Goal: Navigation & Orientation: Understand site structure

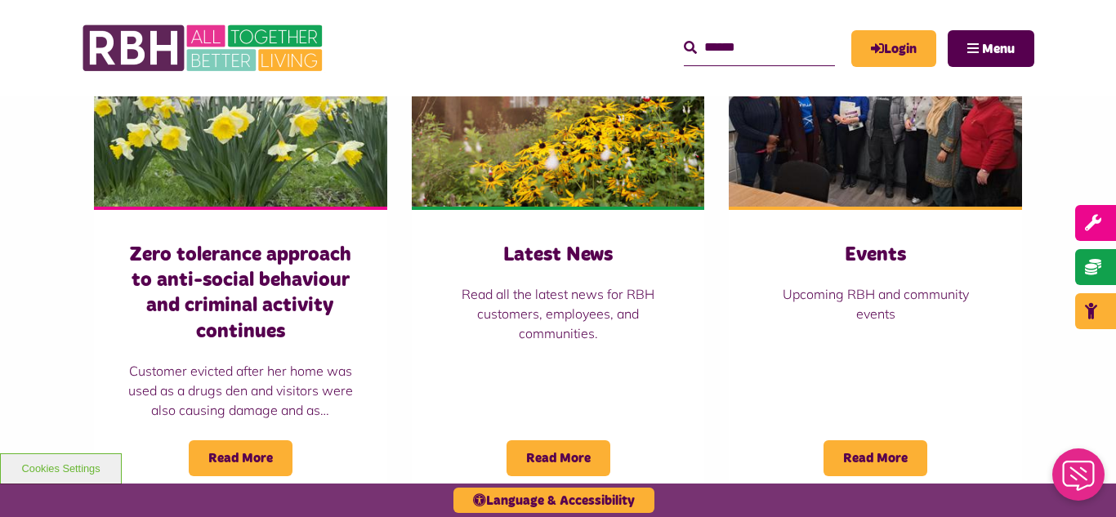
scroll to position [1209, 0]
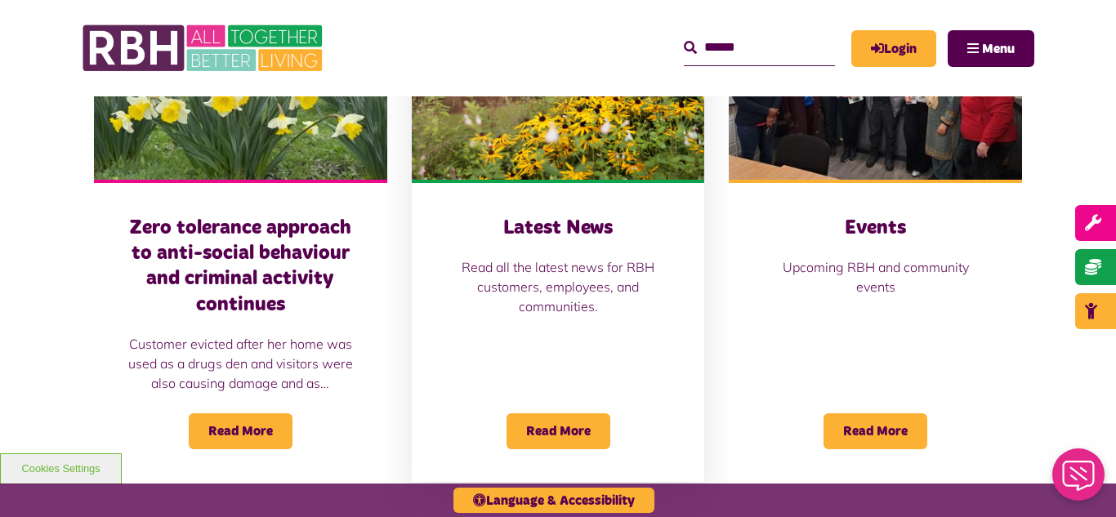
click at [564, 158] on img at bounding box center [558, 88] width 293 height 183
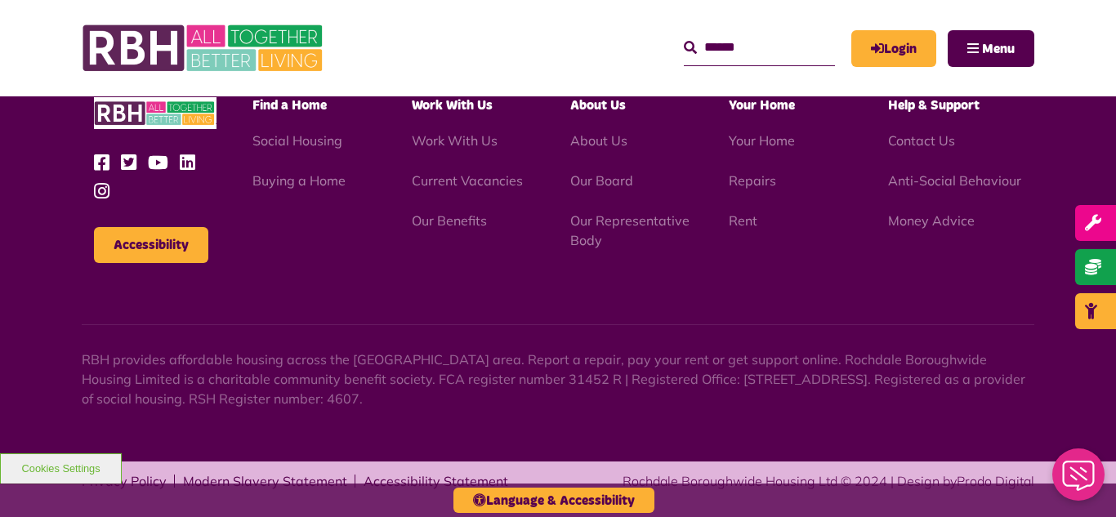
scroll to position [1778, 0]
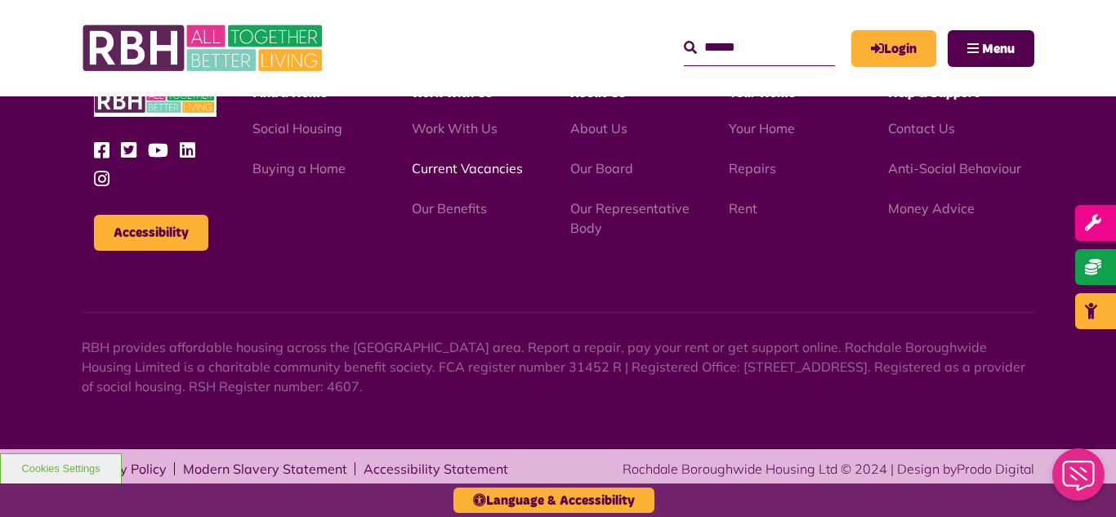
click at [441, 170] on link "Current Vacancies" at bounding box center [467, 168] width 111 height 16
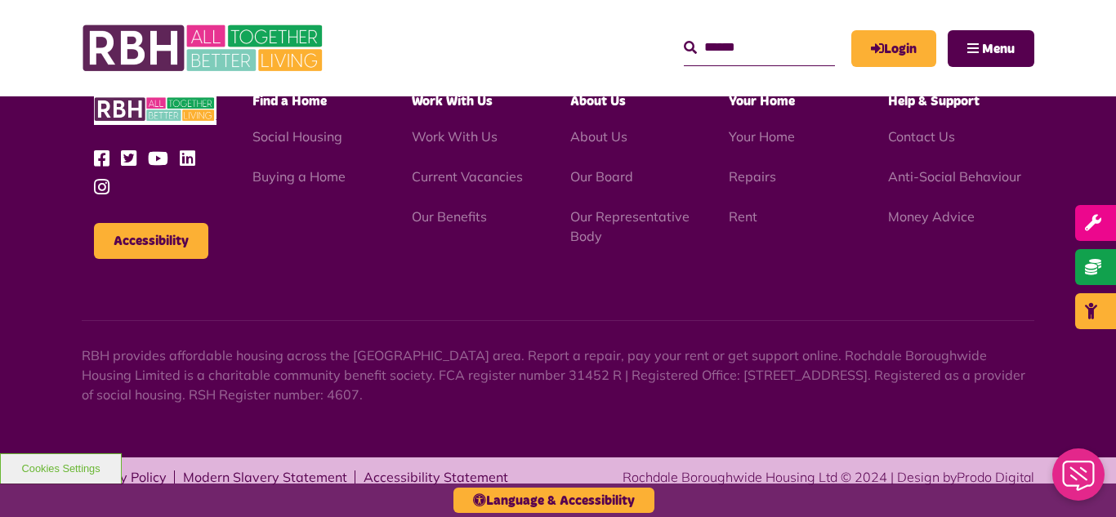
scroll to position [2338, 0]
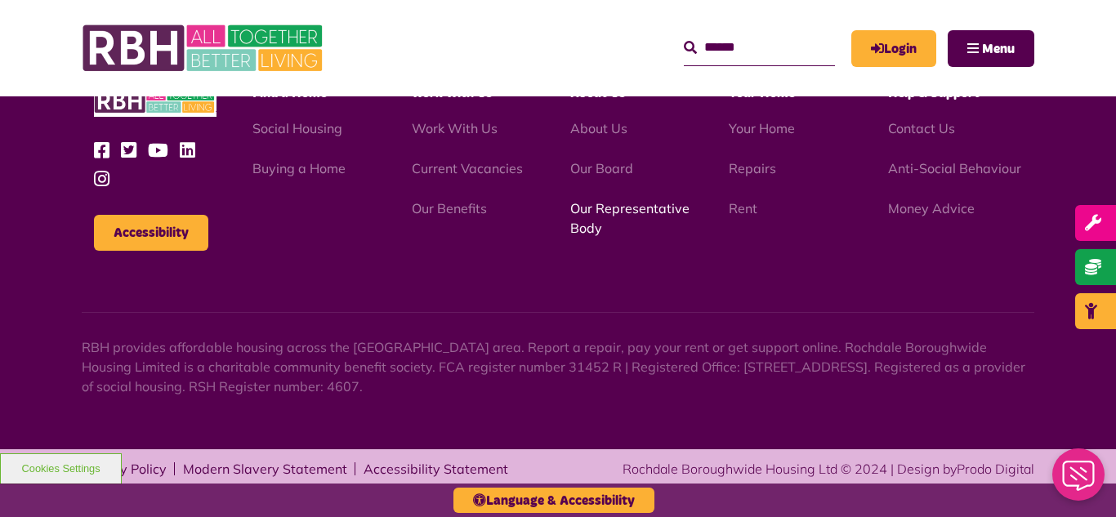
click at [613, 204] on link "Our Representative Body" at bounding box center [629, 218] width 119 height 36
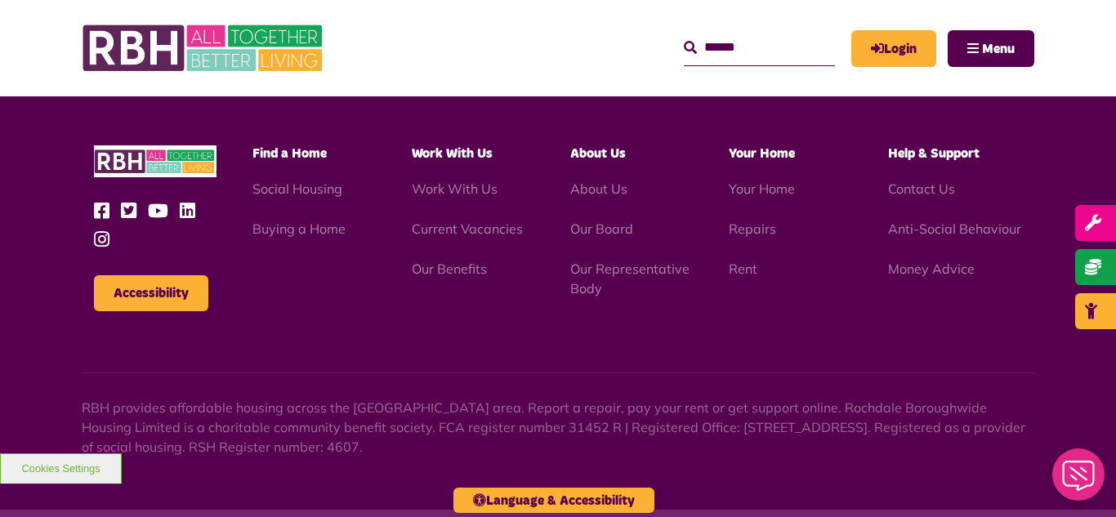
scroll to position [4743, 0]
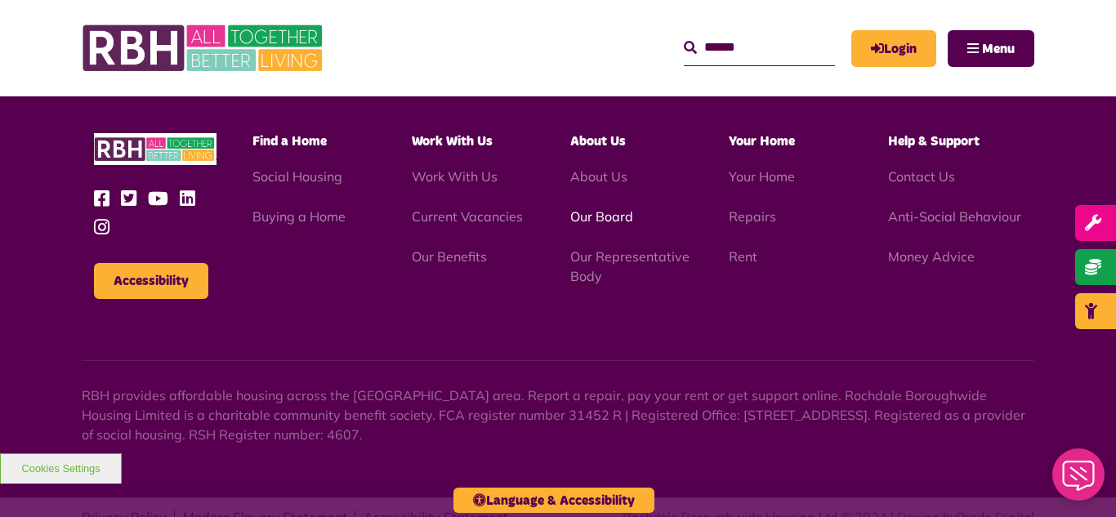
click at [591, 208] on link "Our Board" at bounding box center [601, 216] width 63 height 16
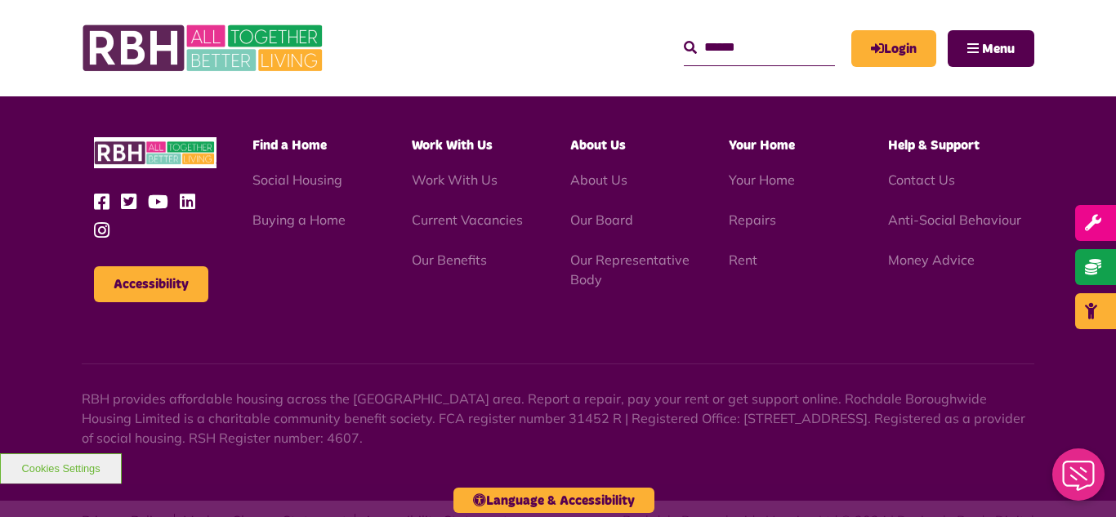
scroll to position [4290, 0]
